Goal: Task Accomplishment & Management: Check status

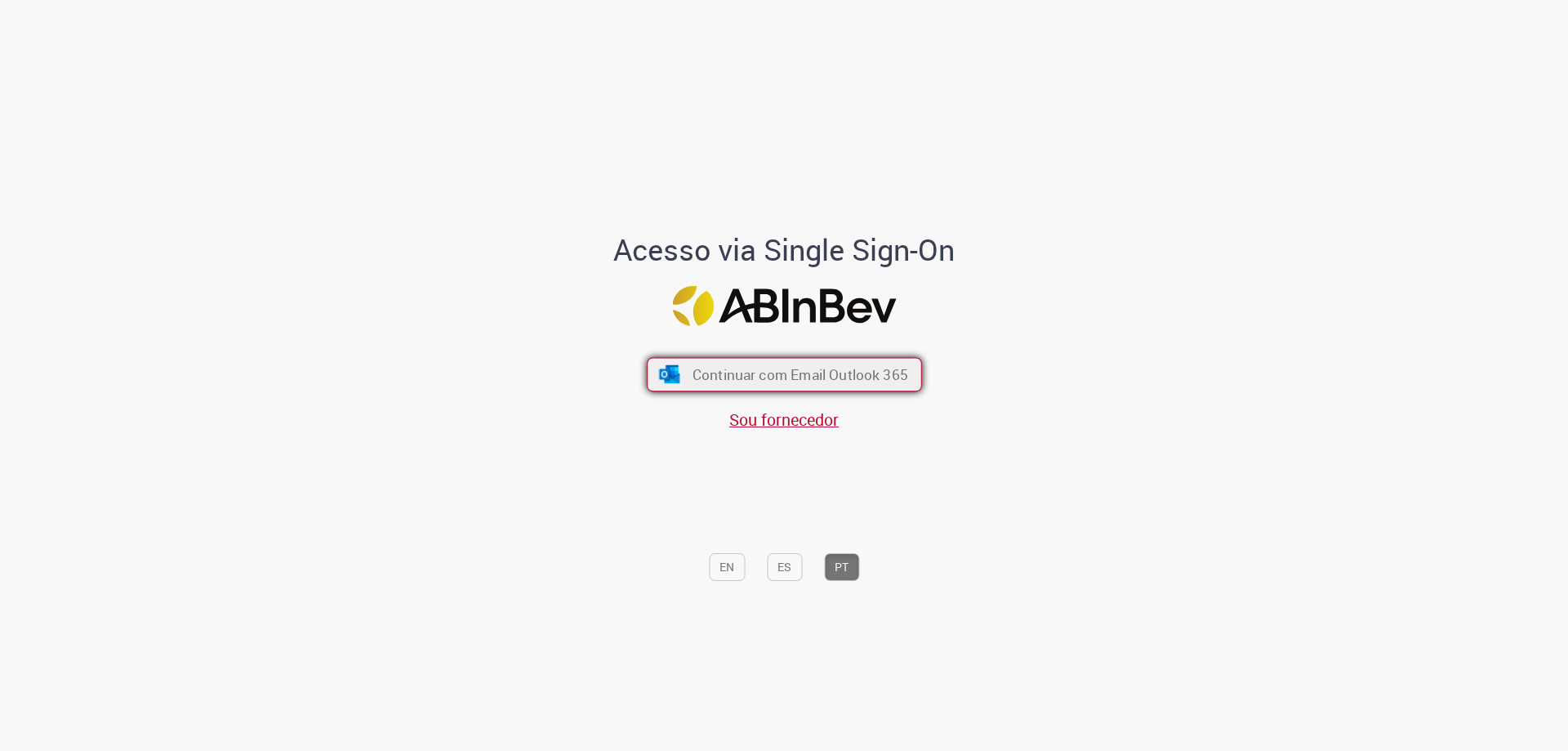
click at [730, 370] on span "Continuar com Email Outlook 365" at bounding box center [799, 375] width 215 height 19
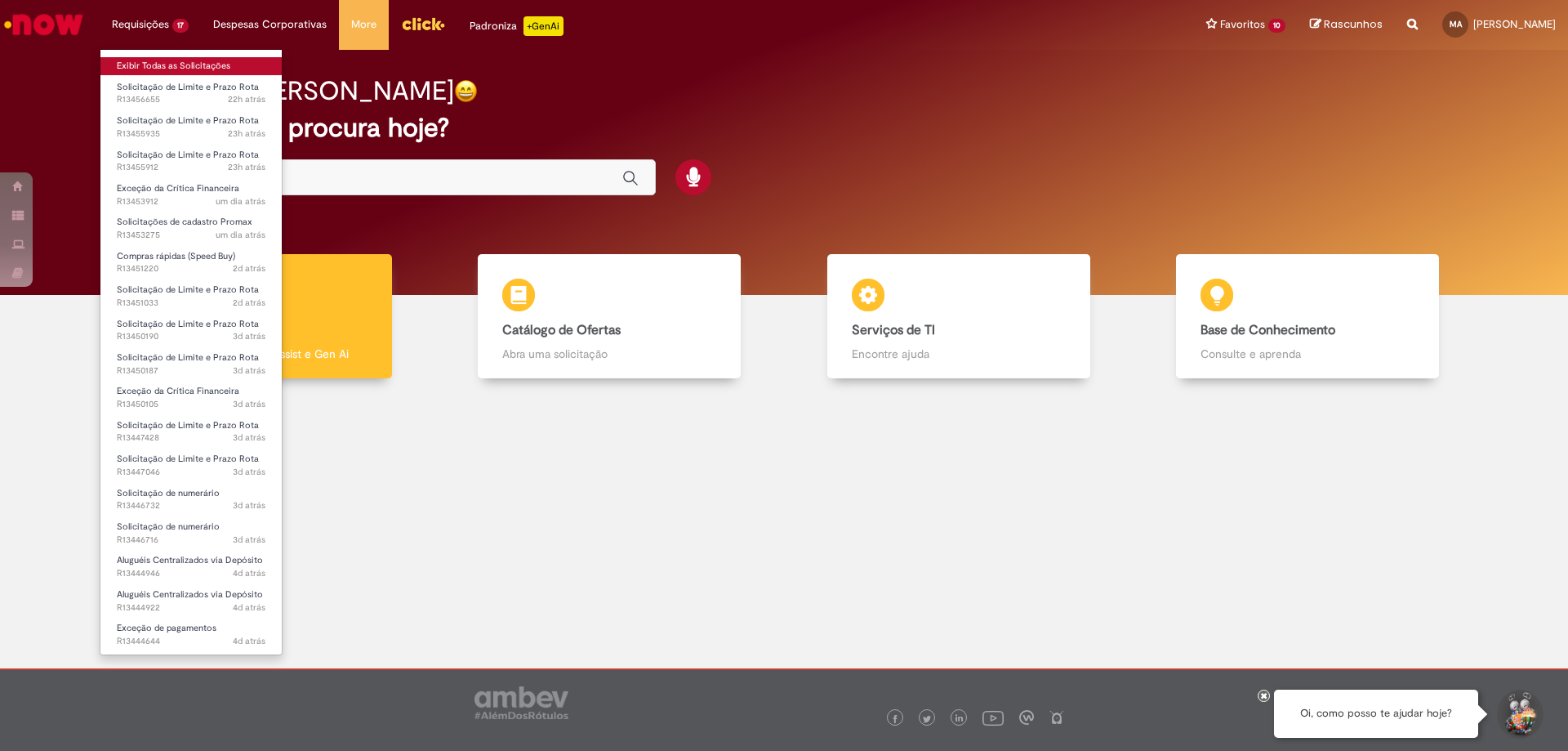
click at [145, 64] on link "Exibir Todas as Solicitações" at bounding box center [191, 66] width 181 height 18
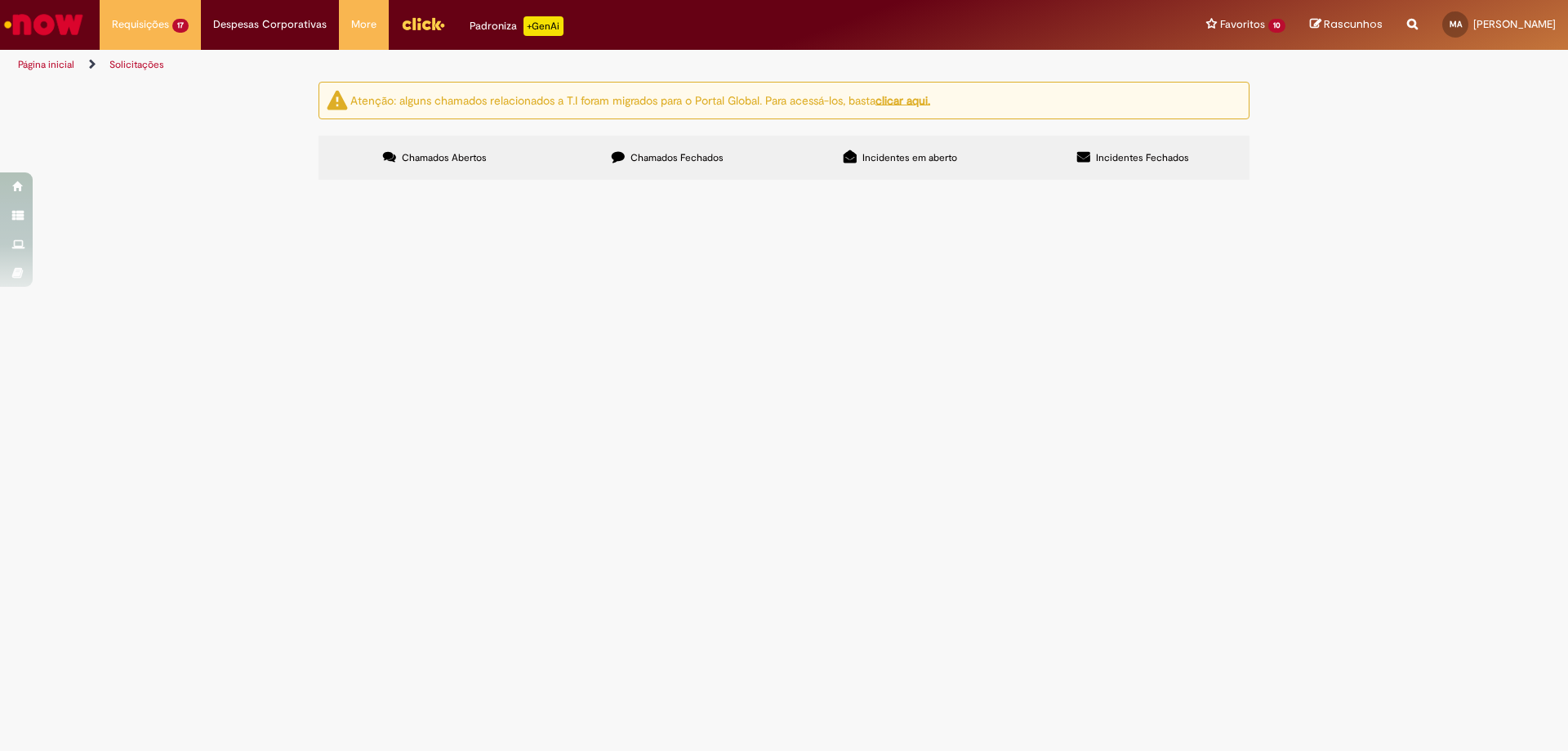
scroll to position [245, 0]
click at [0, 0] on span "Taxas de funcionamento CDD Cascavel" at bounding box center [0, 0] width 0 height 0
click at [0, 0] on span "Solicitação de numerário" at bounding box center [0, 0] width 0 height 0
click at [437, 590] on main "Solicitações Atenção: alguns chamados relacionados a T.I foram migrados para o …" at bounding box center [784, 416] width 1568 height 670
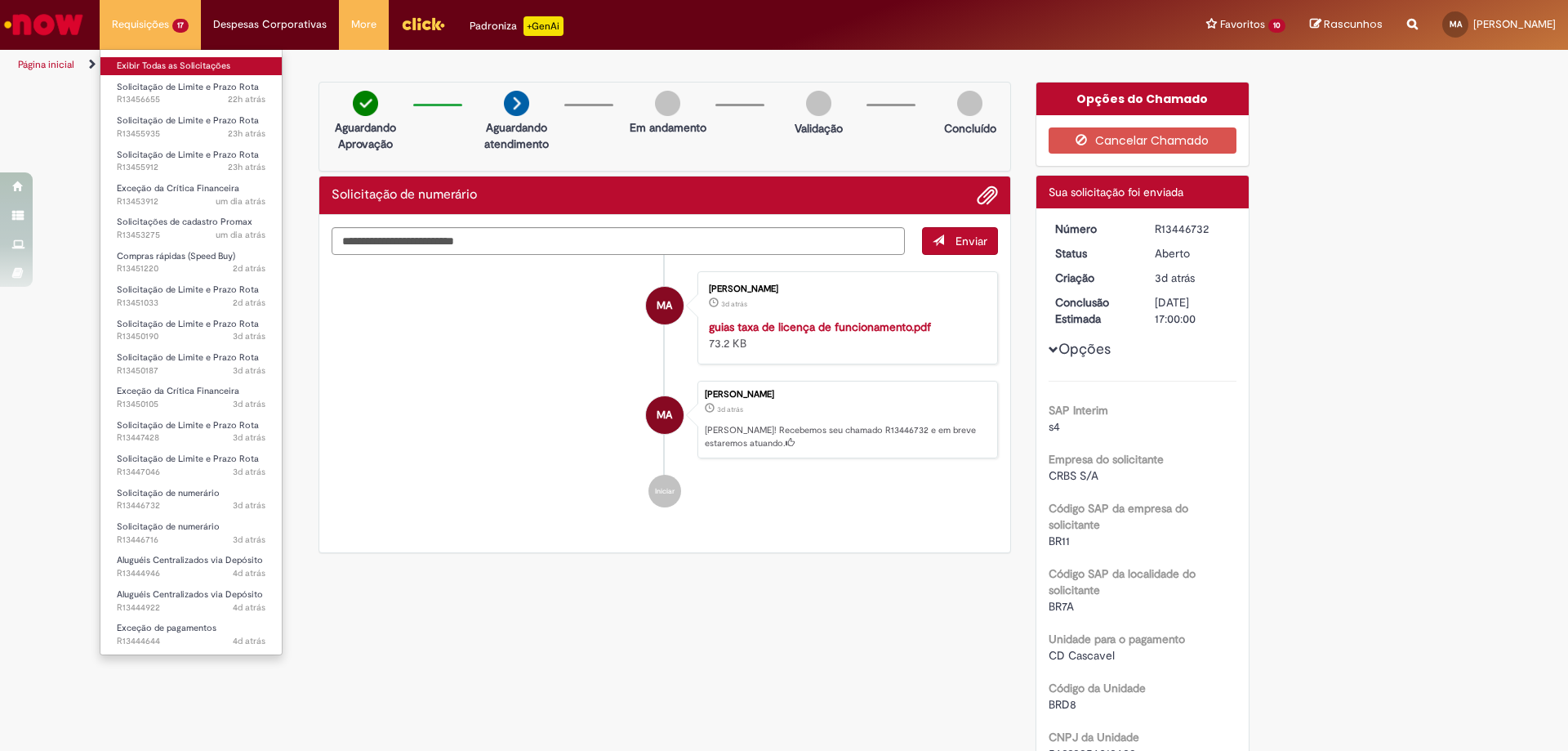
click at [164, 62] on link "Exibir Todas as Solicitações" at bounding box center [191, 66] width 181 height 18
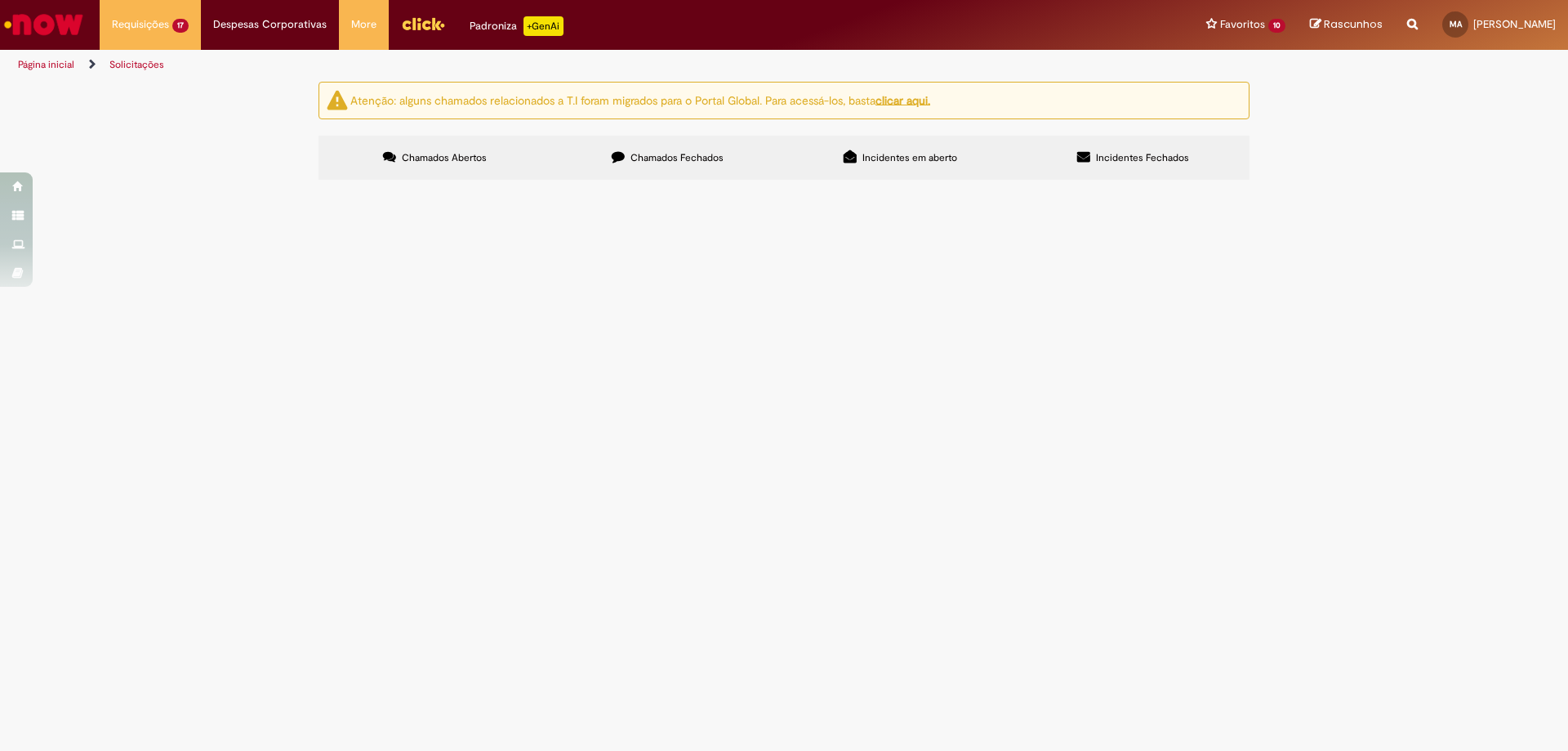
scroll to position [367, 0]
